Goal: Information Seeking & Learning: Check status

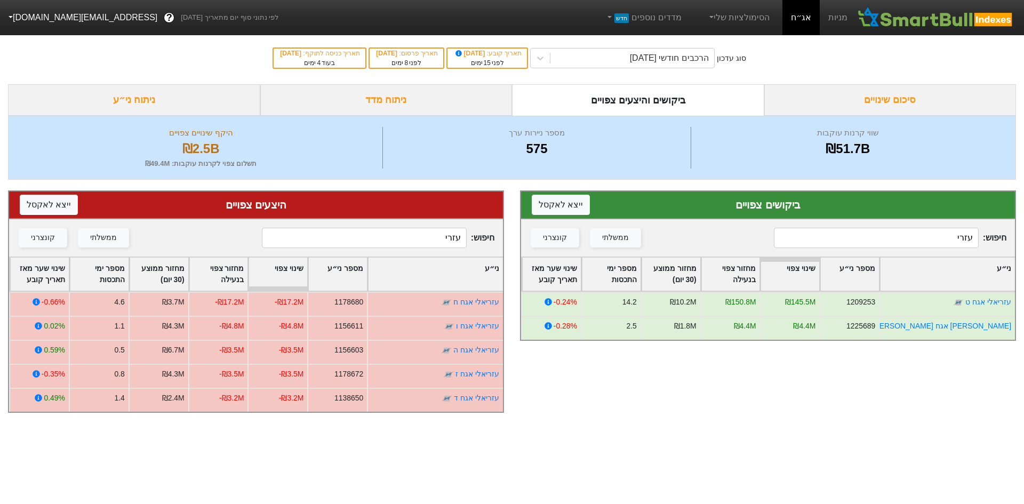
click at [931, 238] on input "עזרי" at bounding box center [876, 238] width 205 height 20
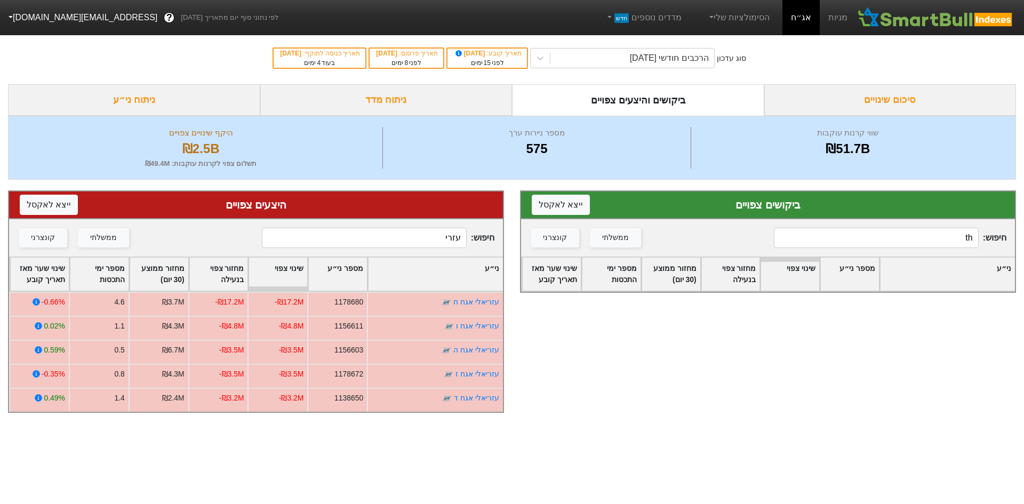
type input "t"
type input "א"
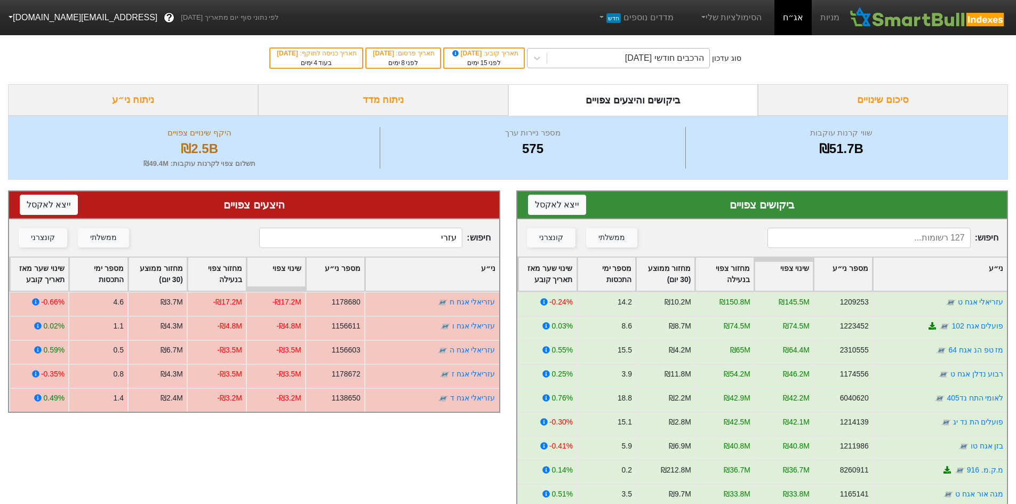
click at [680, 59] on div "הרכבים חודשי [DATE]" at bounding box center [664, 58] width 79 height 13
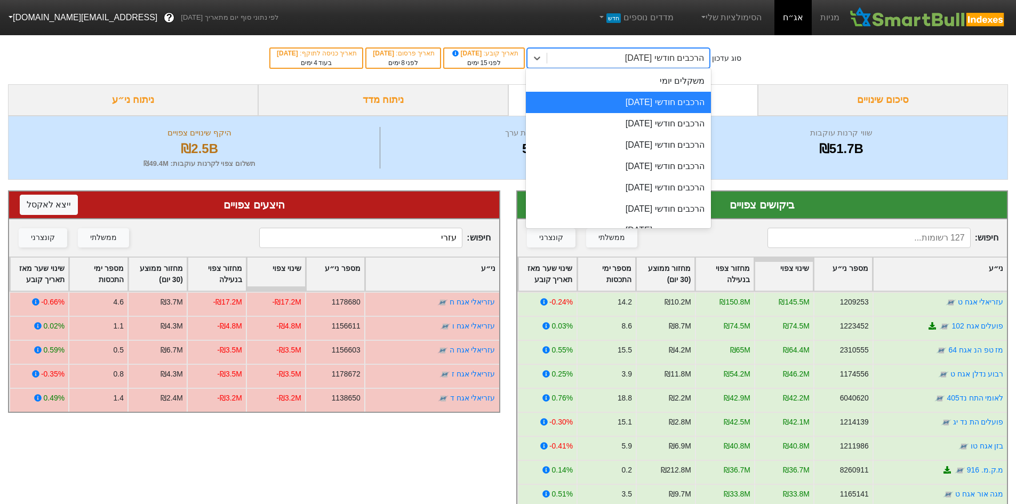
click at [668, 92] on div "הרכבים חודשי [DATE]" at bounding box center [618, 102] width 185 height 21
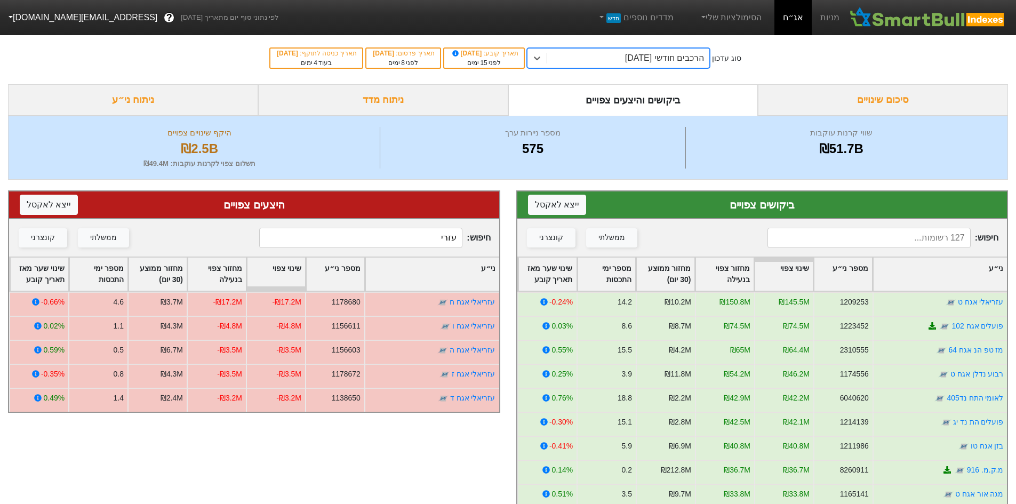
click at [668, 77] on div "סוג עדכון option הרכבים חודשי [DATE], selected. 0 results available. Select is …" at bounding box center [508, 58] width 1016 height 52
click at [676, 52] on div "הרכבים חודשי [DATE]" at bounding box center [664, 58] width 79 height 13
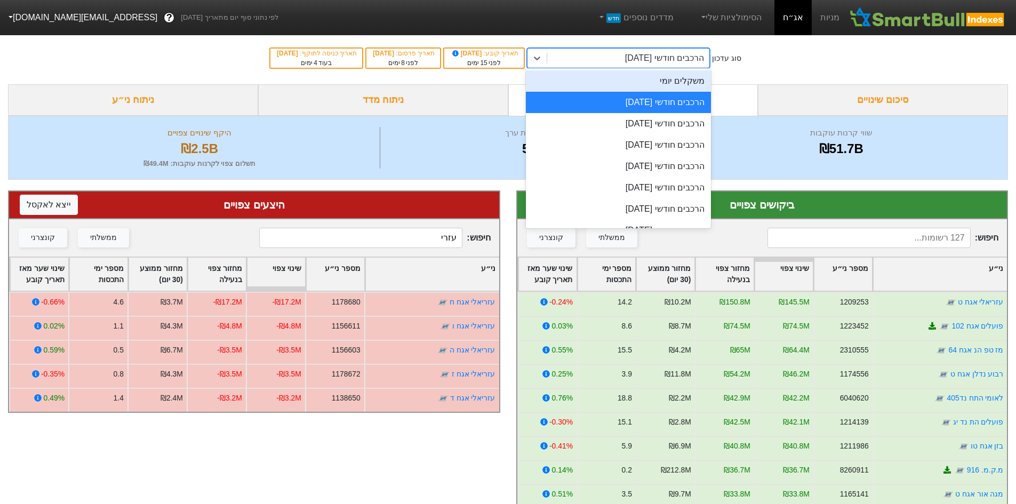
click at [668, 76] on div "משקלים יומי" at bounding box center [618, 80] width 185 height 21
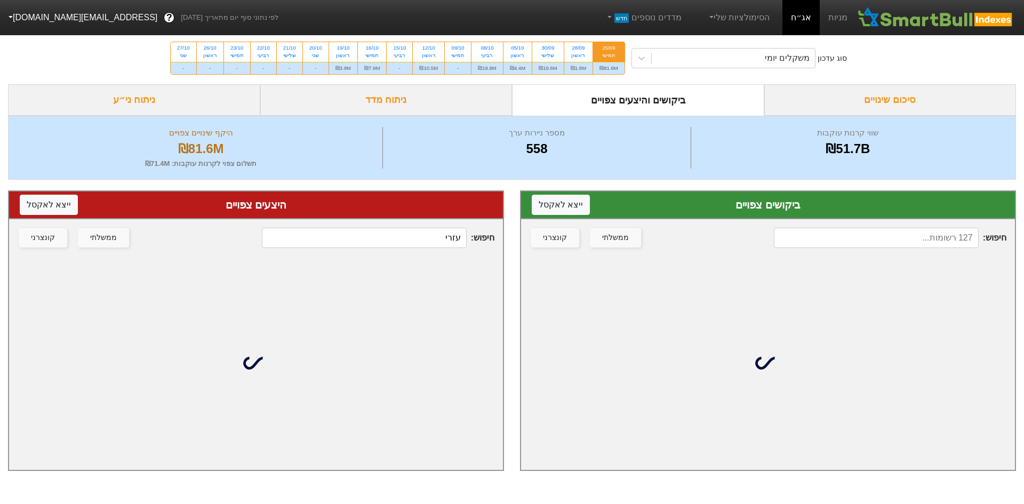
click at [910, 240] on input at bounding box center [876, 238] width 205 height 20
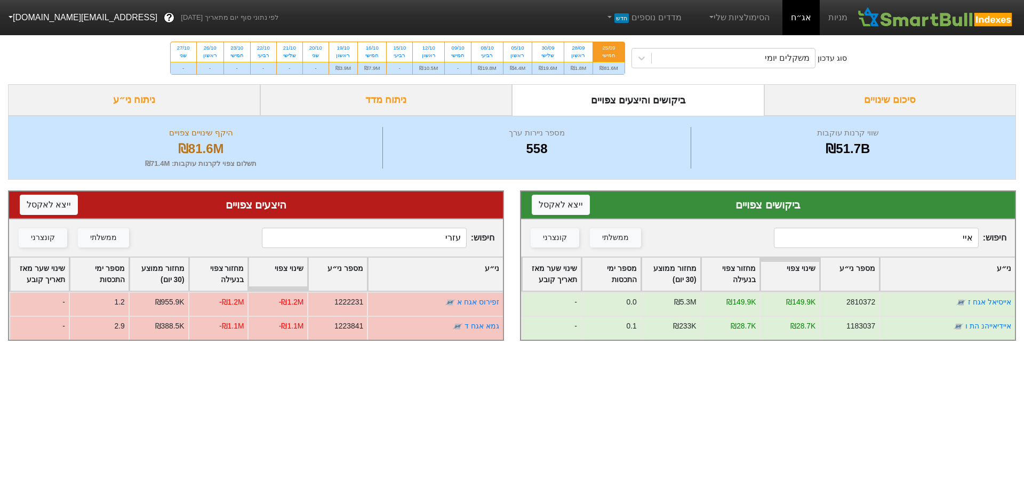
type input "איי"
